Goal: Information Seeking & Learning: Check status

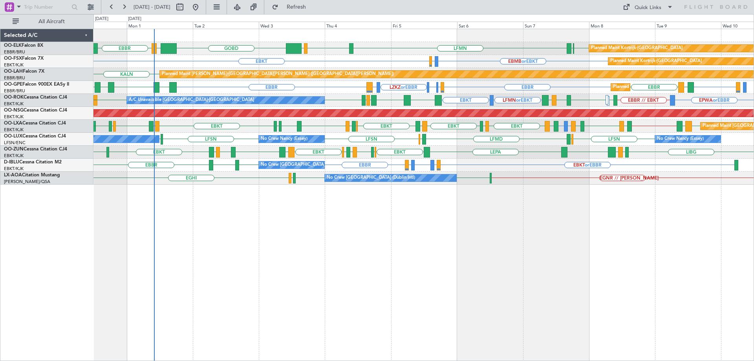
click at [508, 137] on div "EBKT EBBR LFMN EBBR LIML GOBD LIRA EBBR Planned Maint Kortrijk-Wevelgem LEPA EB…" at bounding box center [423, 107] width 660 height 156
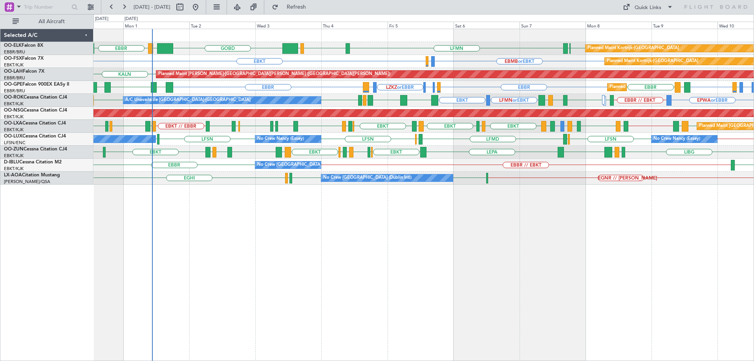
click at [257, 112] on div "EBKT [GEOGRAPHIC_DATA] LFMN [GEOGRAPHIC_DATA] LIML GOBD LIRA [GEOGRAPHIC_DATA] …" at bounding box center [423, 107] width 660 height 156
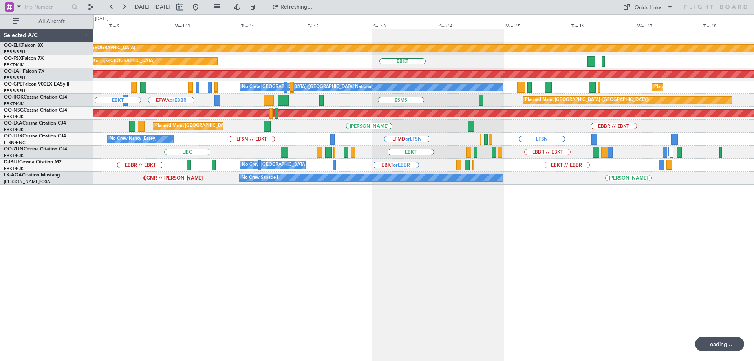
click at [215, 130] on div "Planned Maint Brussels (Brussels National) EBBR // EBKT LEIB EBBR EBBR LEIB EBB…" at bounding box center [423, 126] width 660 height 13
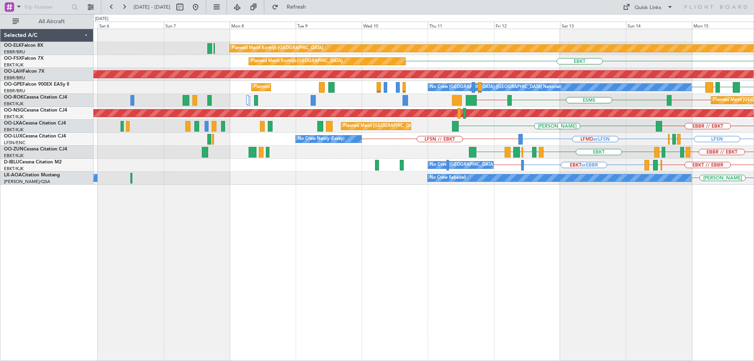
click at [603, 165] on div "Planned Maint Kortrijk-Wevelgem EBKT Planned Maint Kortrijk-Wevelgem LGKO // EB…" at bounding box center [423, 107] width 660 height 156
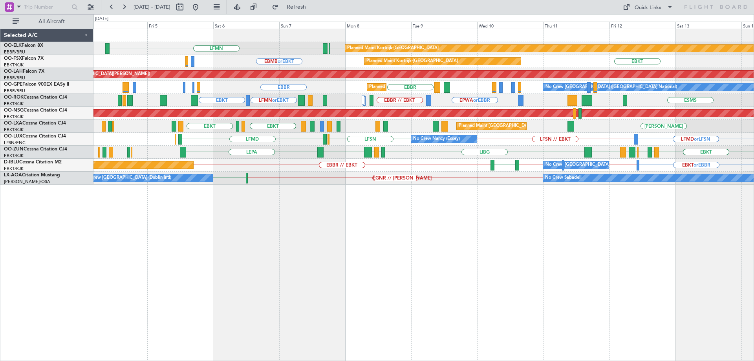
click at [430, 146] on div "Planned Maint Kortrijk-Wevelgem EBKT EBBR LFMN Planned Maint Kortrijk-Wevelgem …" at bounding box center [423, 107] width 660 height 156
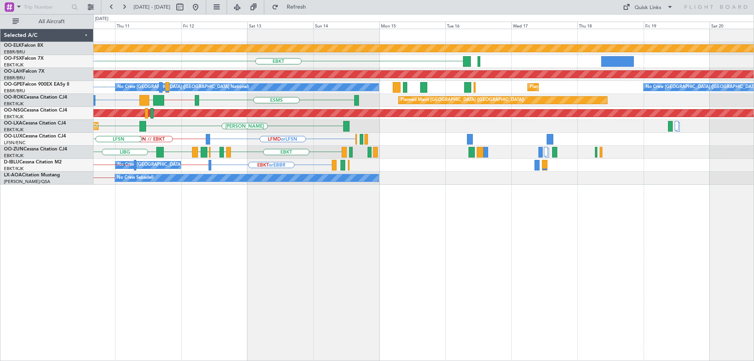
click at [174, 137] on div "Planned Maint Kortrijk-Wevelgem EBKT Planned Maint Kortrijk-Wevelgem EBMB or EB…" at bounding box center [423, 107] width 660 height 156
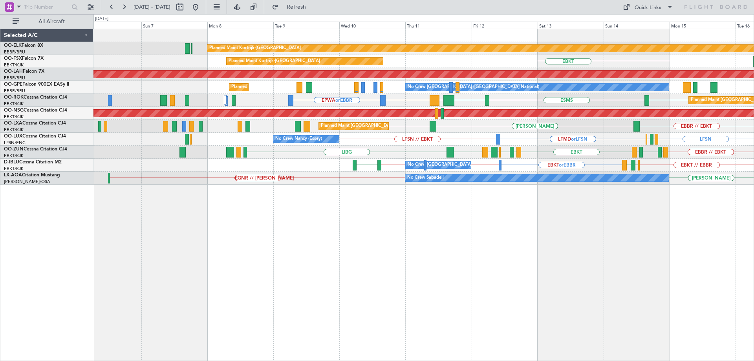
click at [577, 130] on div "Planned Maint Kortrijk-Wevelgem Planned Maint Kortrijk-Wevelgem EBKT LGKO // EB…" at bounding box center [423, 107] width 660 height 156
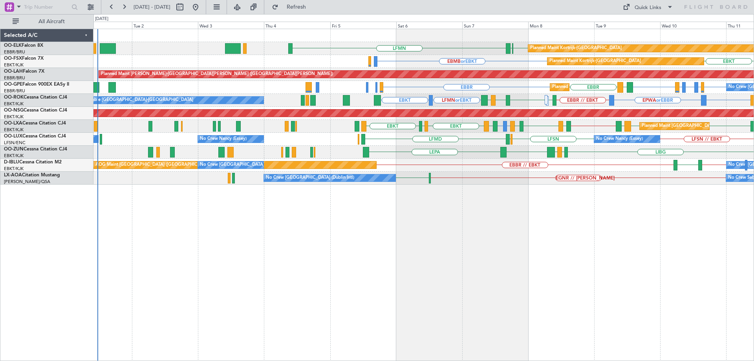
click at [467, 137] on div "EBKT EBBR LFMN Planned Maint Kortrijk-Wevelgem EBMB or EBKT EBKT Planned Maint …" at bounding box center [423, 107] width 660 height 156
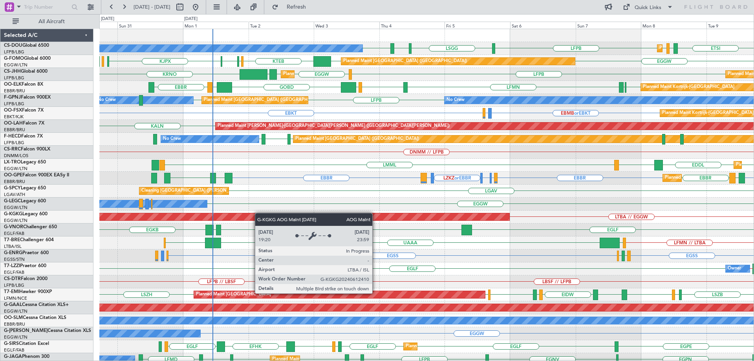
click at [257, 214] on div "ETSI EGGW LFPB LFPB LSGG LIML LFPB Planned Maint Paris (Le Bourget) Planned Mai…" at bounding box center [426, 249] width 654 height 441
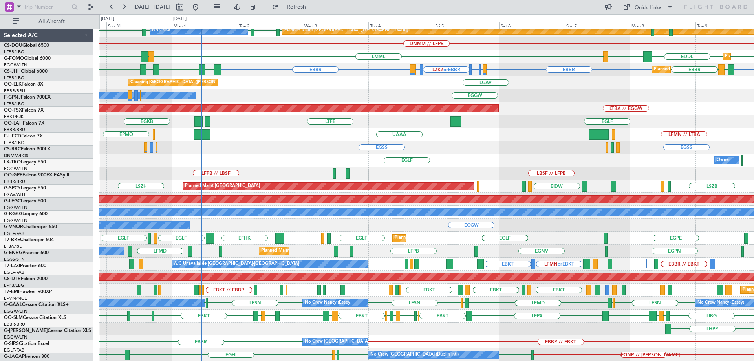
scroll to position [108, 0]
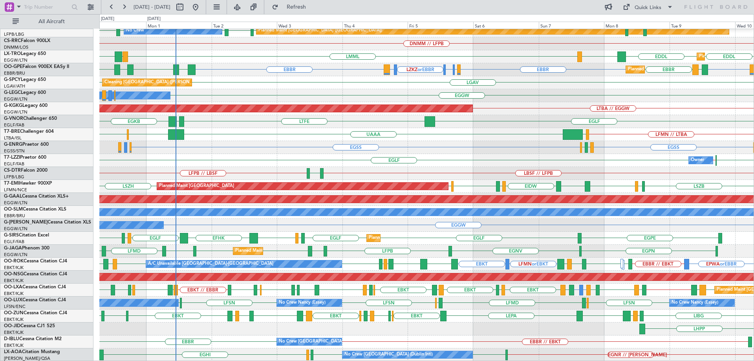
click at [260, 132] on div "Planned Maint Alton-st Louis (St Louis Regl) KALN Planned Maint Paris (Le Bourg…" at bounding box center [426, 141] width 654 height 441
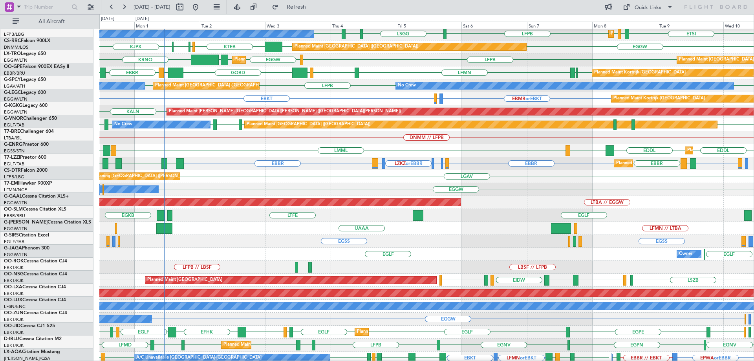
scroll to position [0, 0]
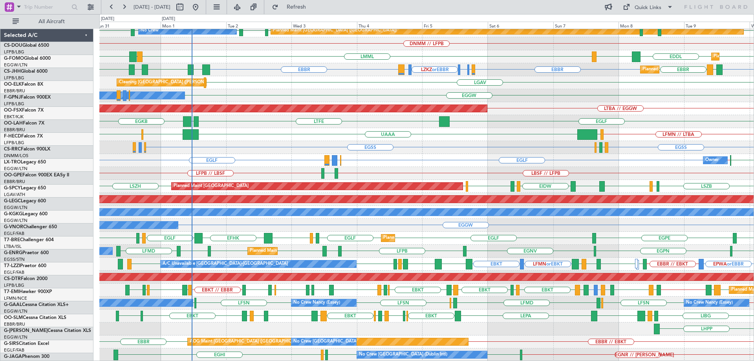
scroll to position [108, 0]
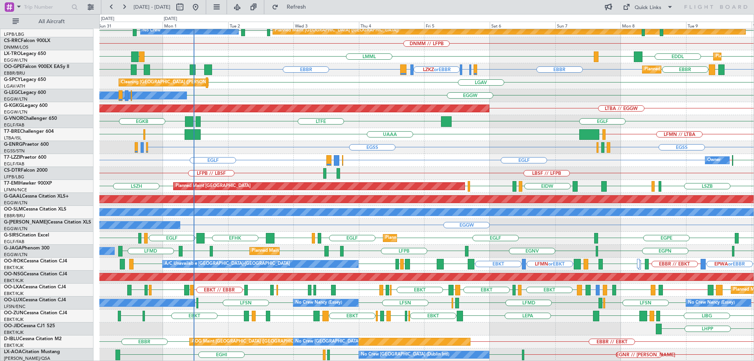
click at [296, 89] on div "KALN Planned [GEOGRAPHIC_DATA][PERSON_NAME]-[GEOGRAPHIC_DATA][PERSON_NAME] ([GE…" at bounding box center [426, 141] width 654 height 441
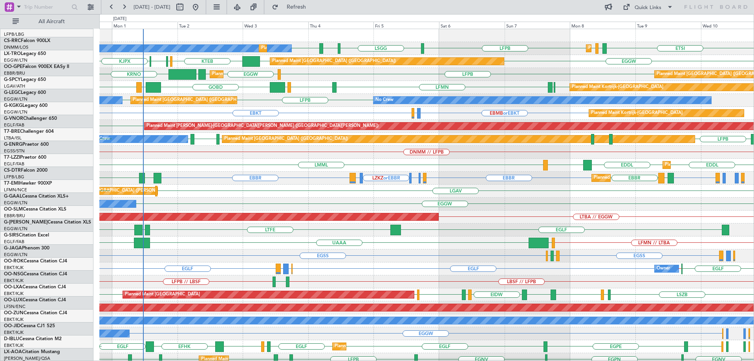
scroll to position [0, 0]
